Goal: Find specific page/section: Find specific page/section

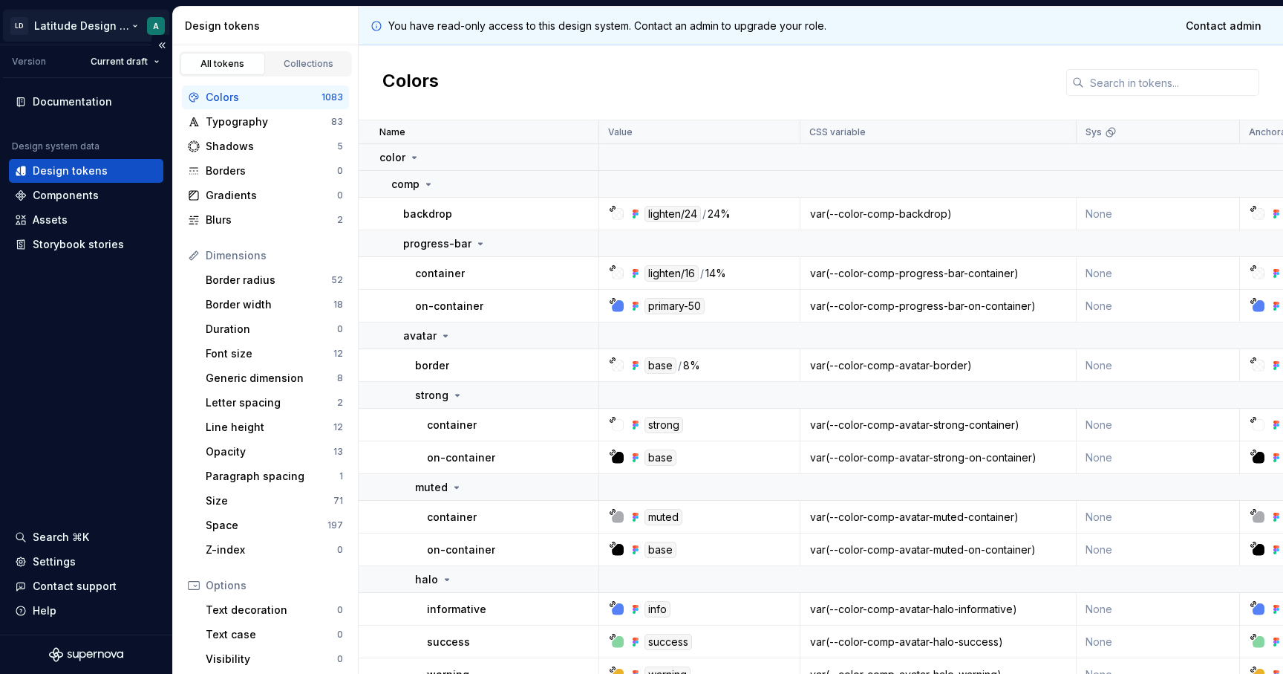
click at [96, 27] on html "LD Latitude Design System A Version Current draft Documentation Design system d…" at bounding box center [641, 337] width 1283 height 674
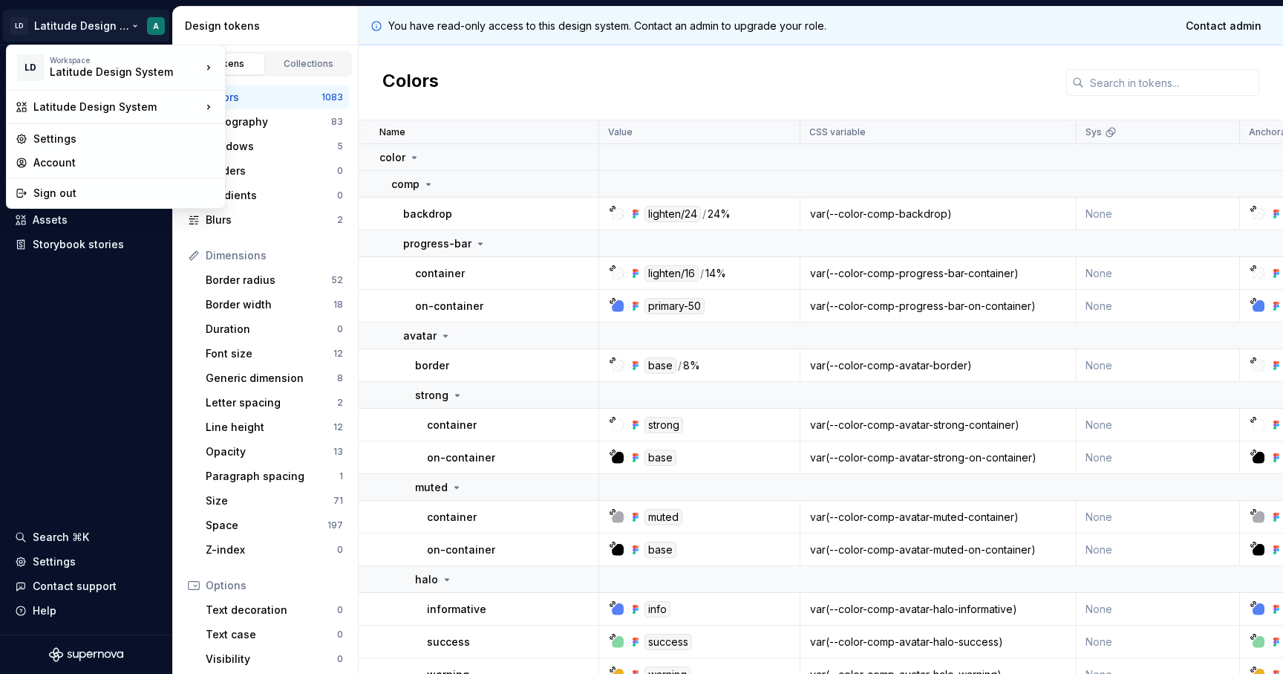
click at [114, 382] on html "LD Latitude Design System A Version Current draft Documentation Design system d…" at bounding box center [641, 337] width 1283 height 674
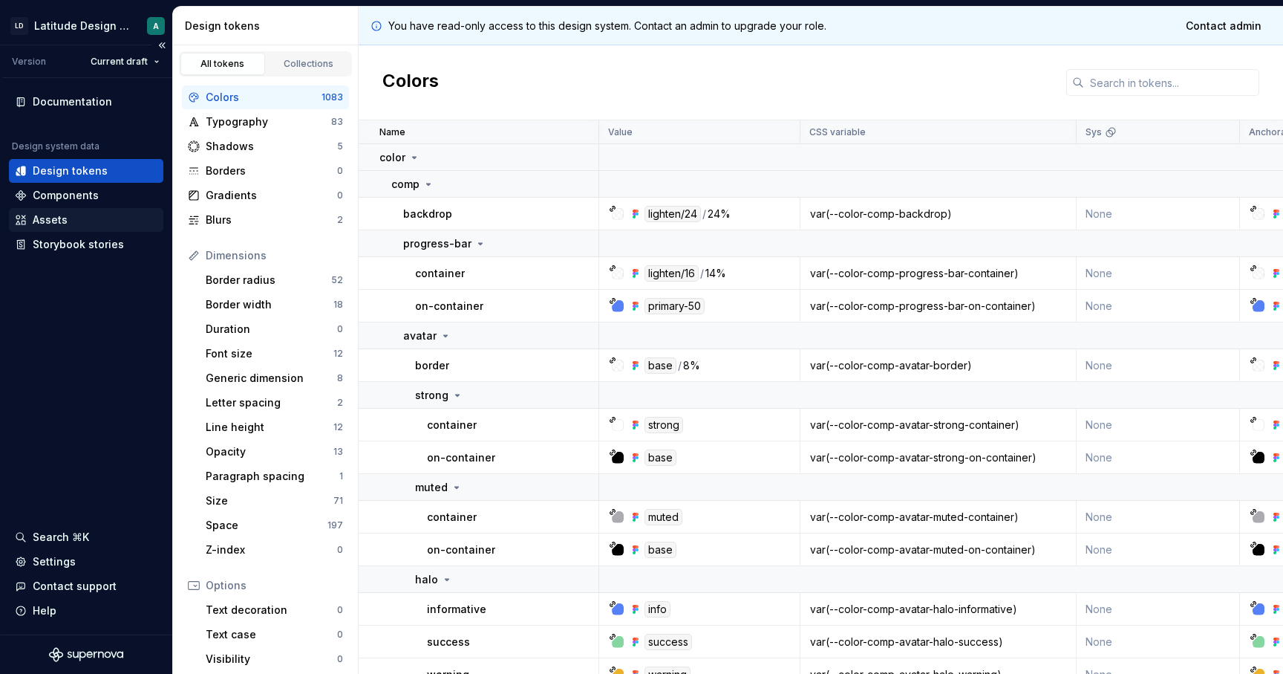
click at [58, 224] on div "Assets" at bounding box center [50, 219] width 35 height 15
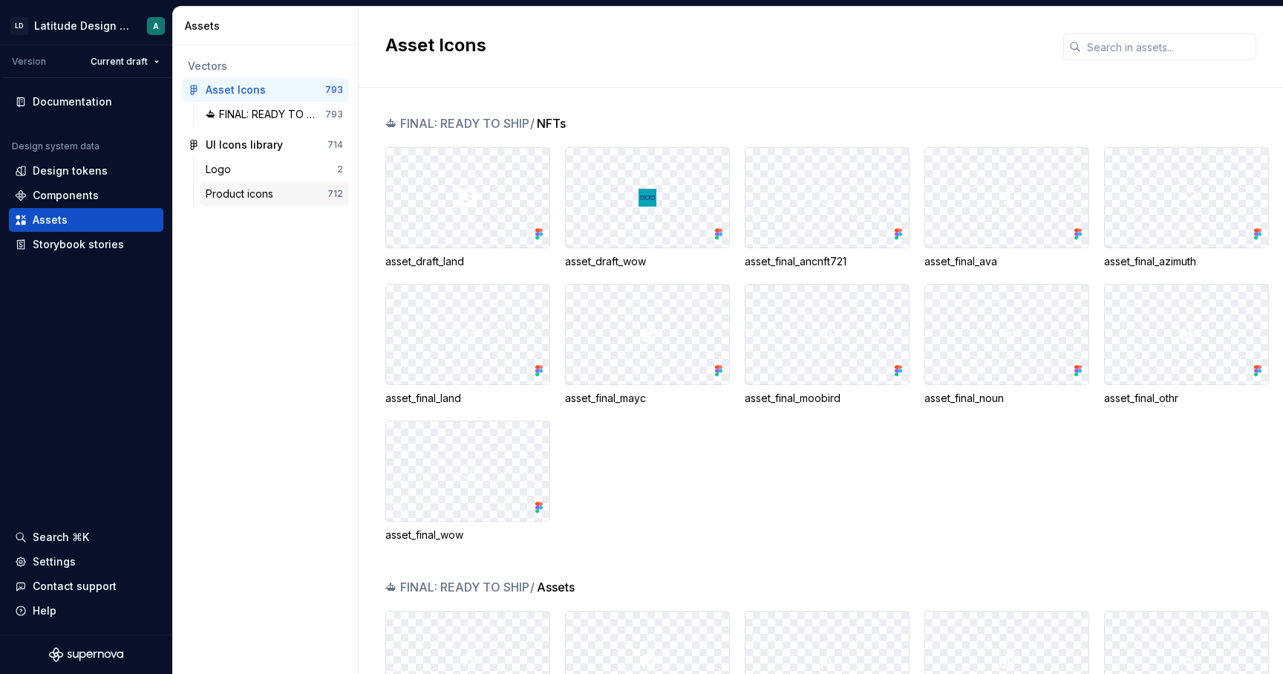
click at [265, 195] on div "Product icons" at bounding box center [243, 193] width 74 height 15
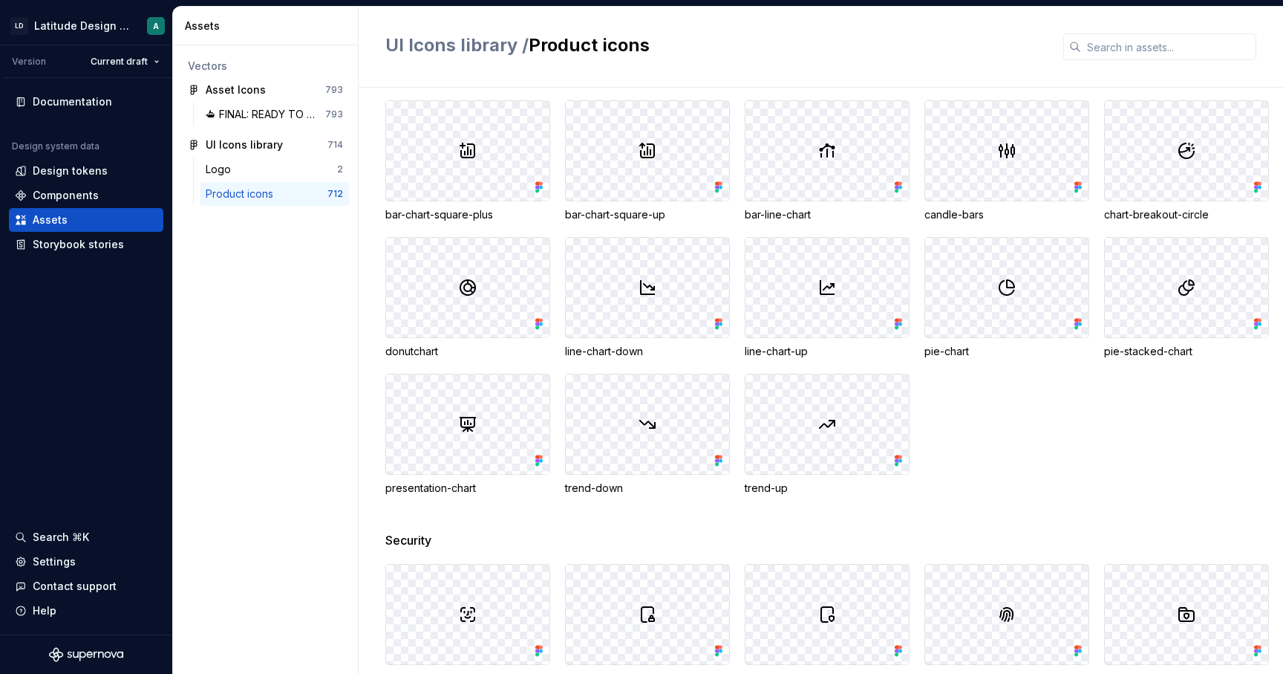
scroll to position [1722, 0]
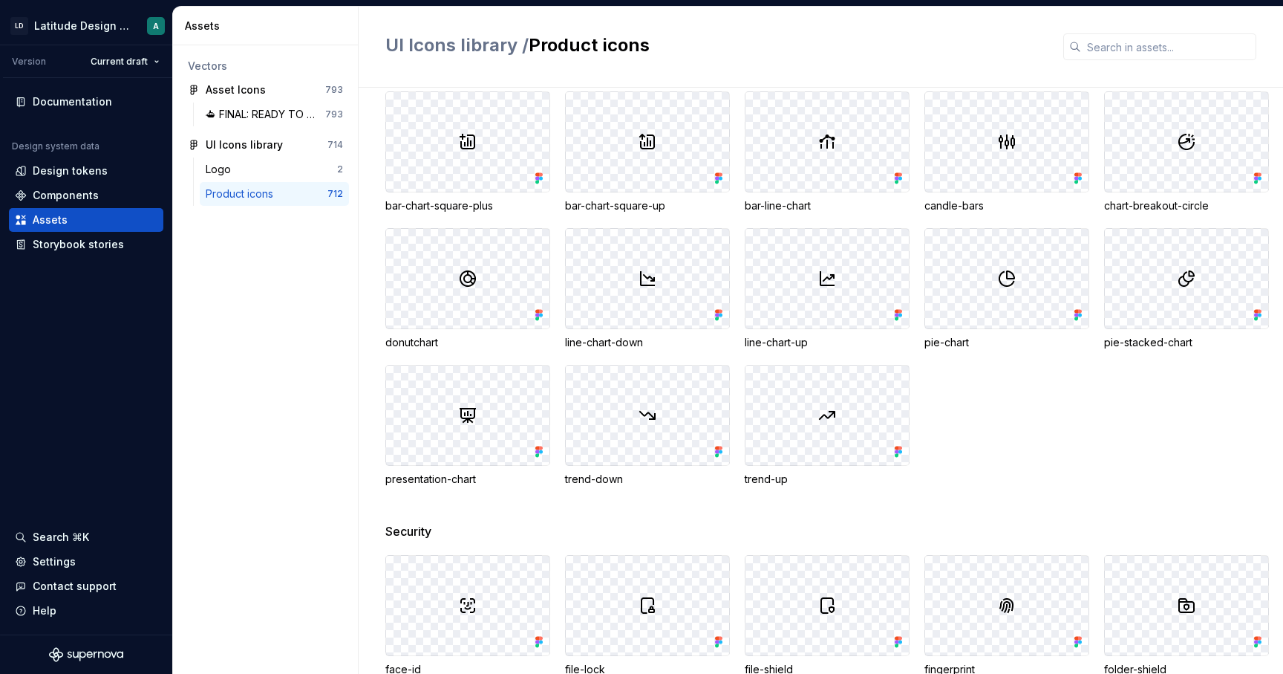
click at [821, 437] on div at bounding box center [827, 415] width 163 height 100
click at [784, 401] on div at bounding box center [827, 415] width 163 height 100
click at [852, 444] on div at bounding box center [827, 415] width 163 height 100
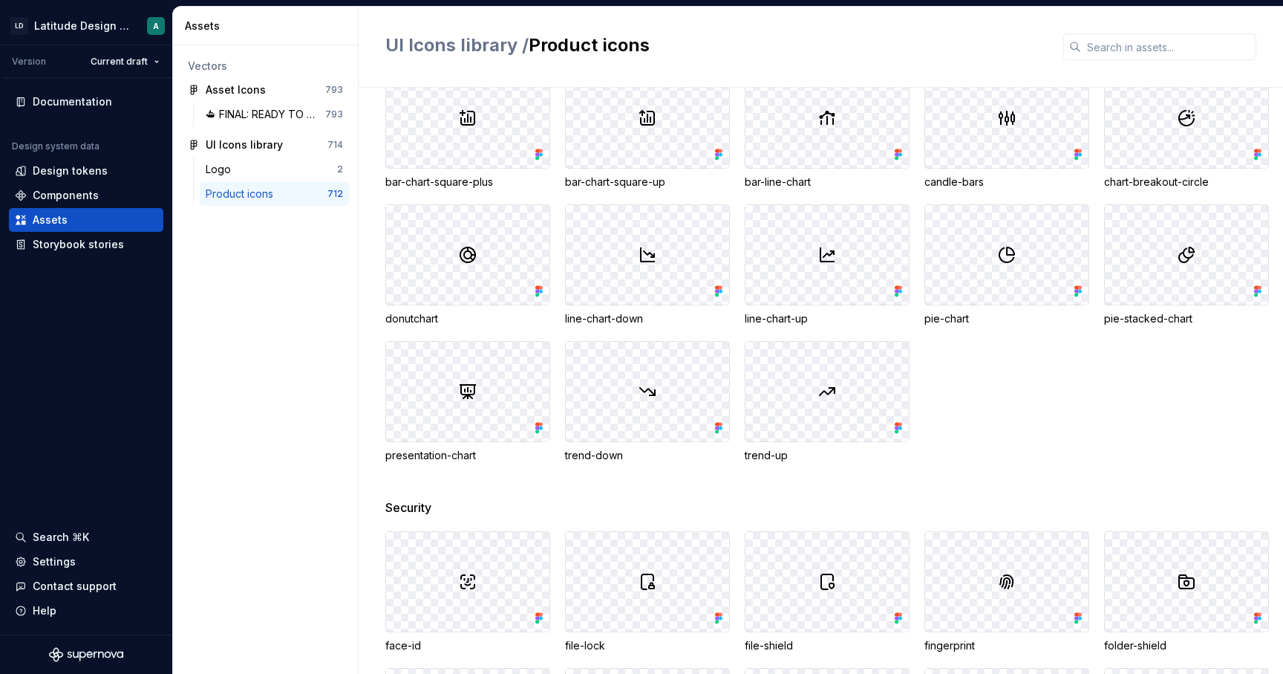
scroll to position [1753, 0]
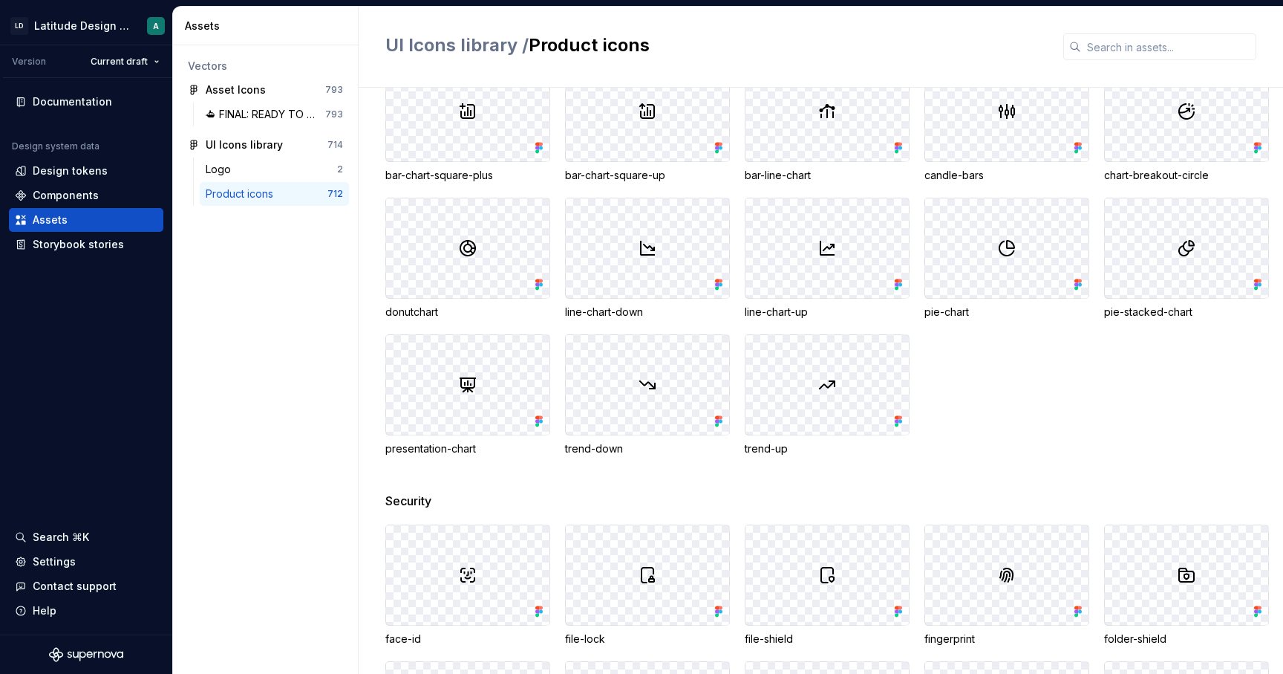
click at [775, 403] on div at bounding box center [827, 385] width 163 height 100
click at [555, 328] on div "bar-chart bar-chart-circle bar-chart-square bar-chart-square-down bar-chart-squ…" at bounding box center [834, 190] width 898 height 532
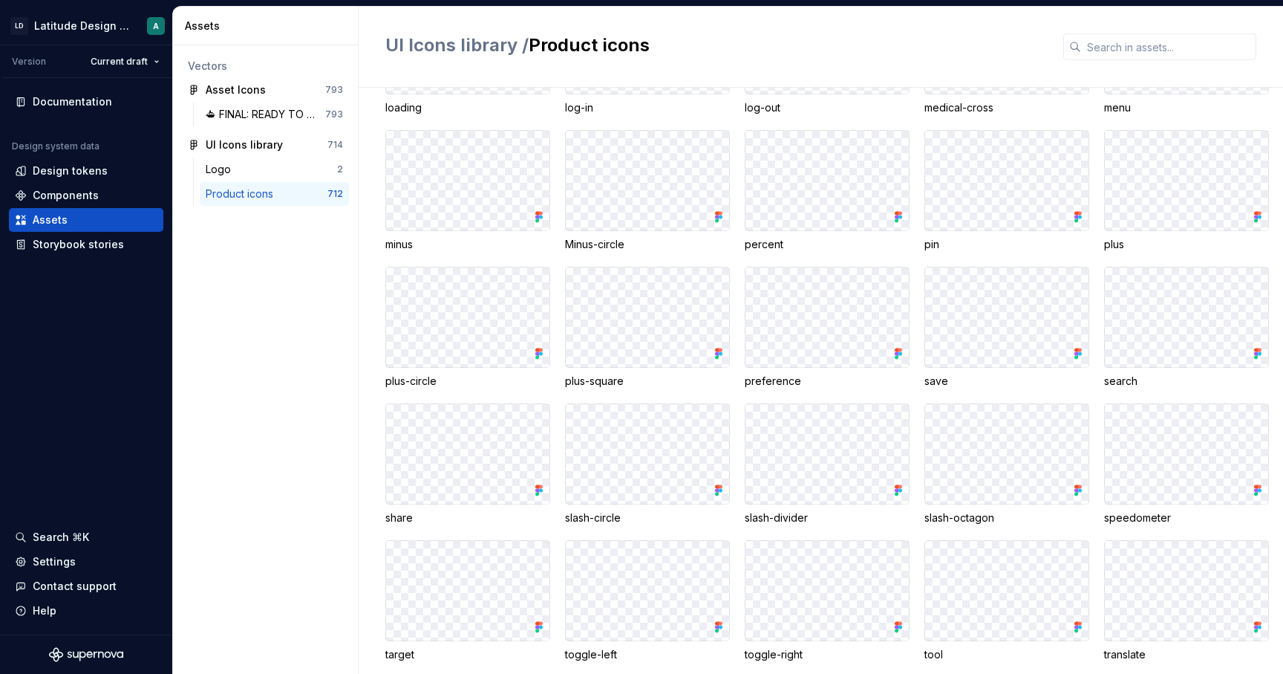
scroll to position [9520, 0]
